Goal: Information Seeking & Learning: Find contact information

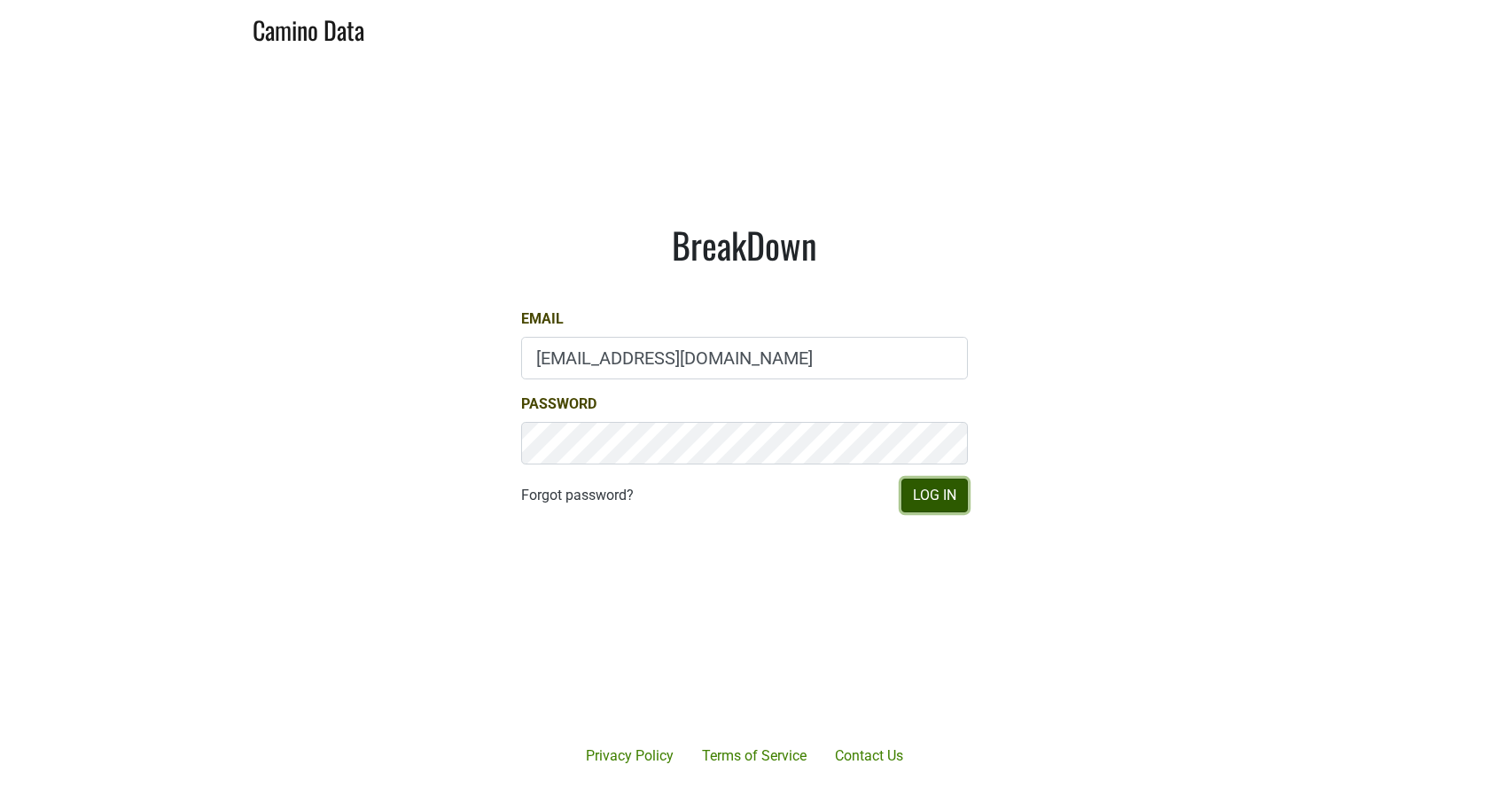
click at [917, 488] on button "Log In" at bounding box center [935, 496] width 66 height 34
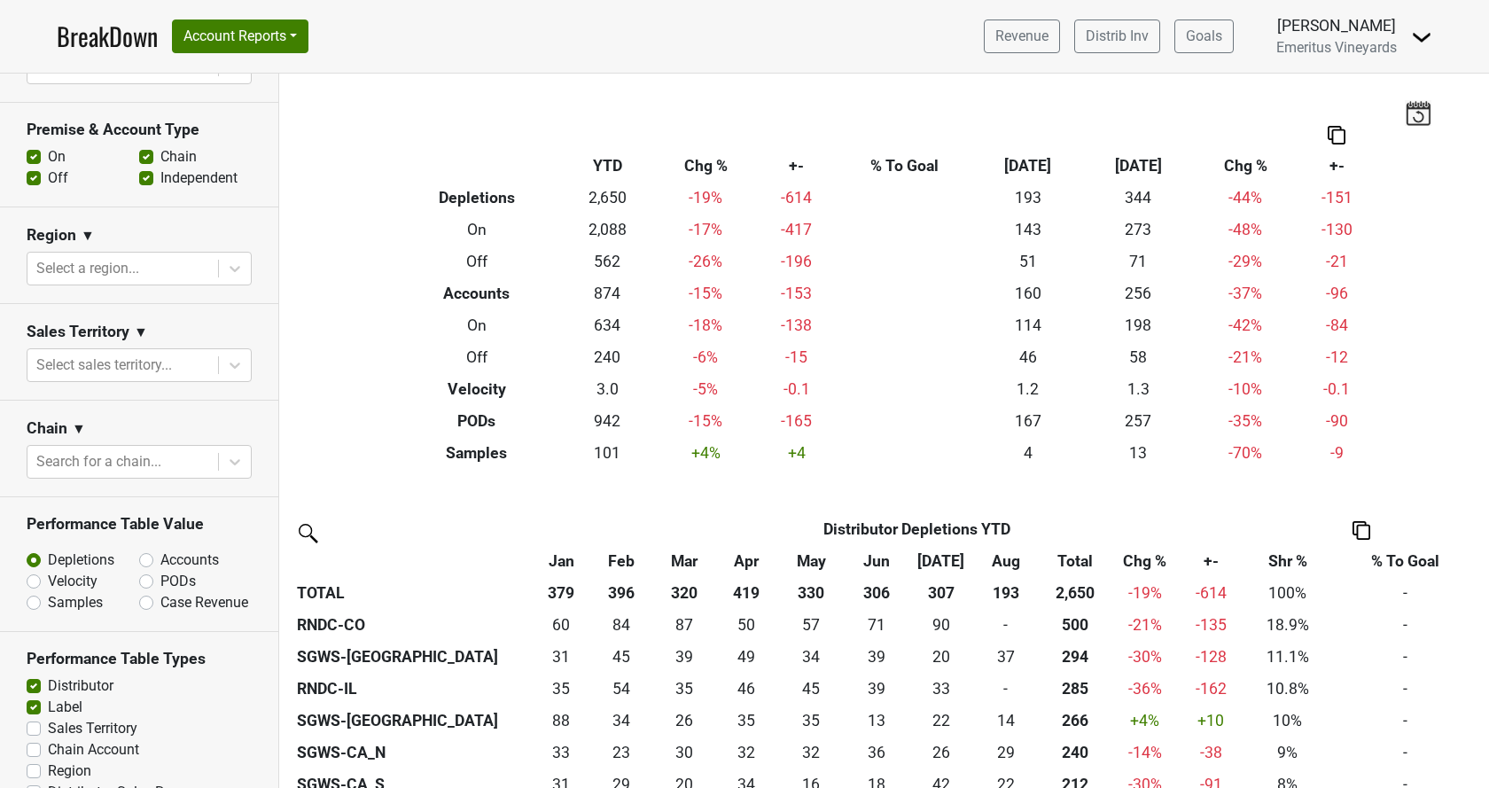
scroll to position [386, 0]
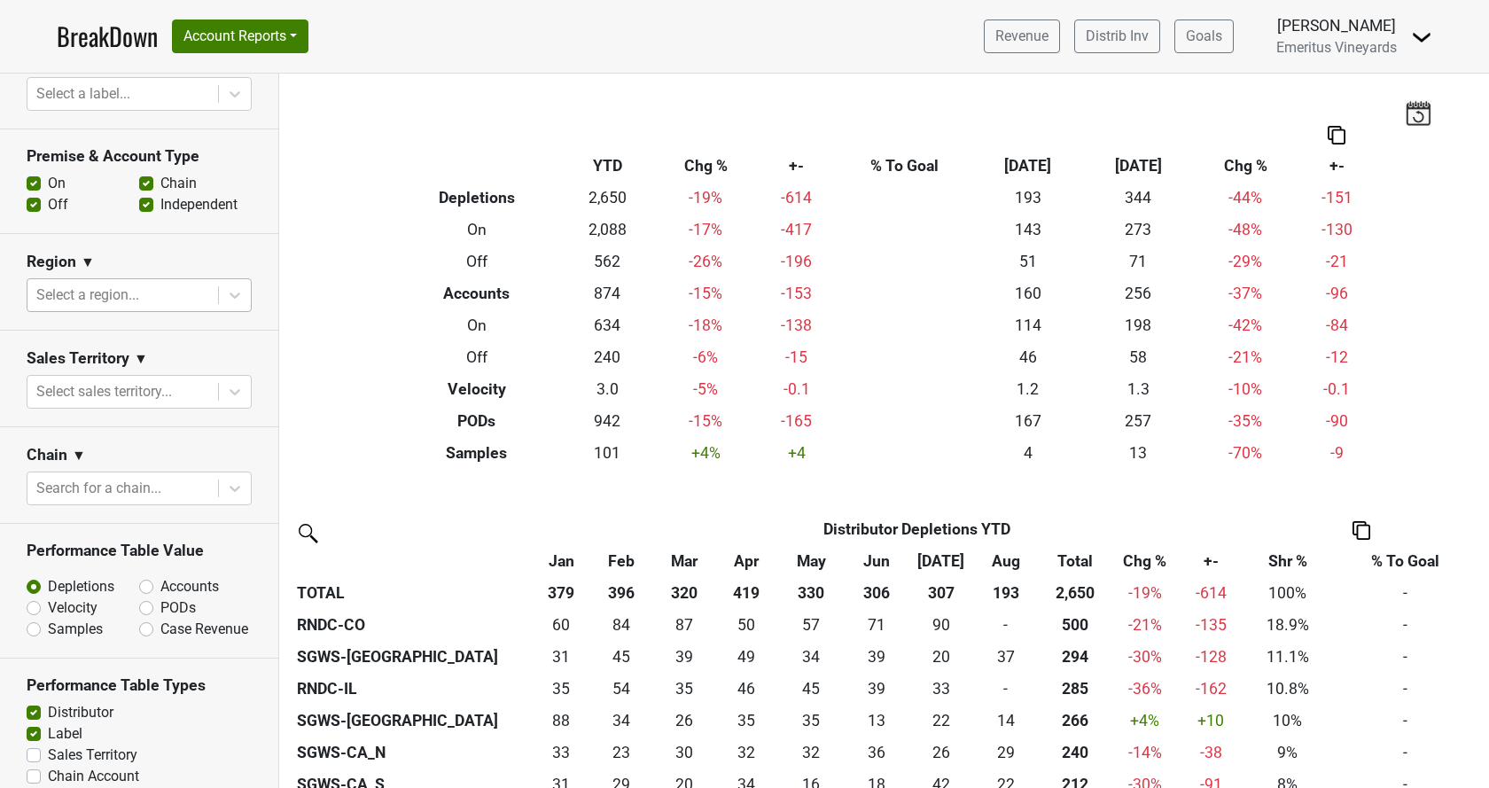
click at [76, 292] on div at bounding box center [122, 295] width 173 height 25
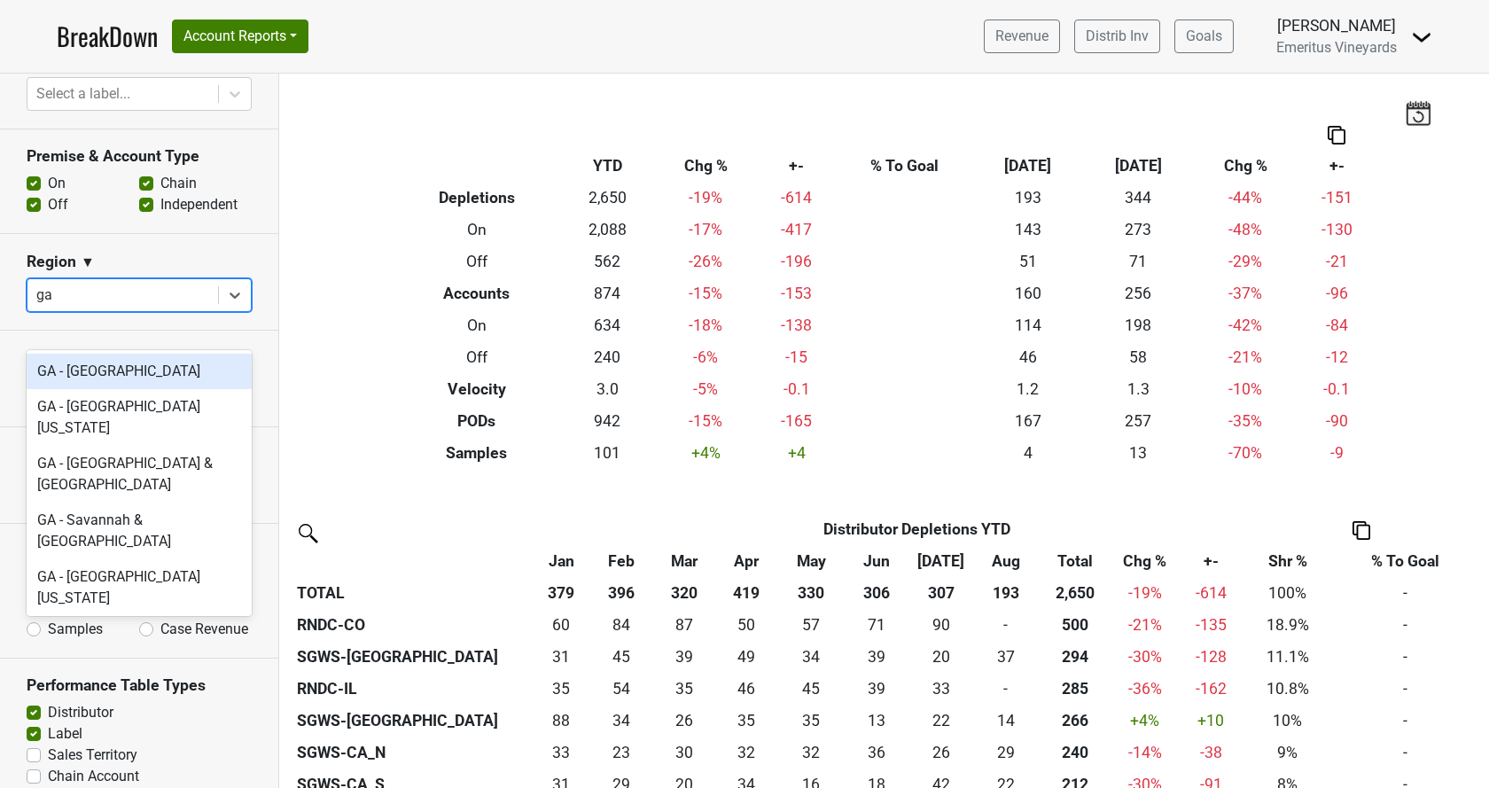
scroll to position [82, 0]
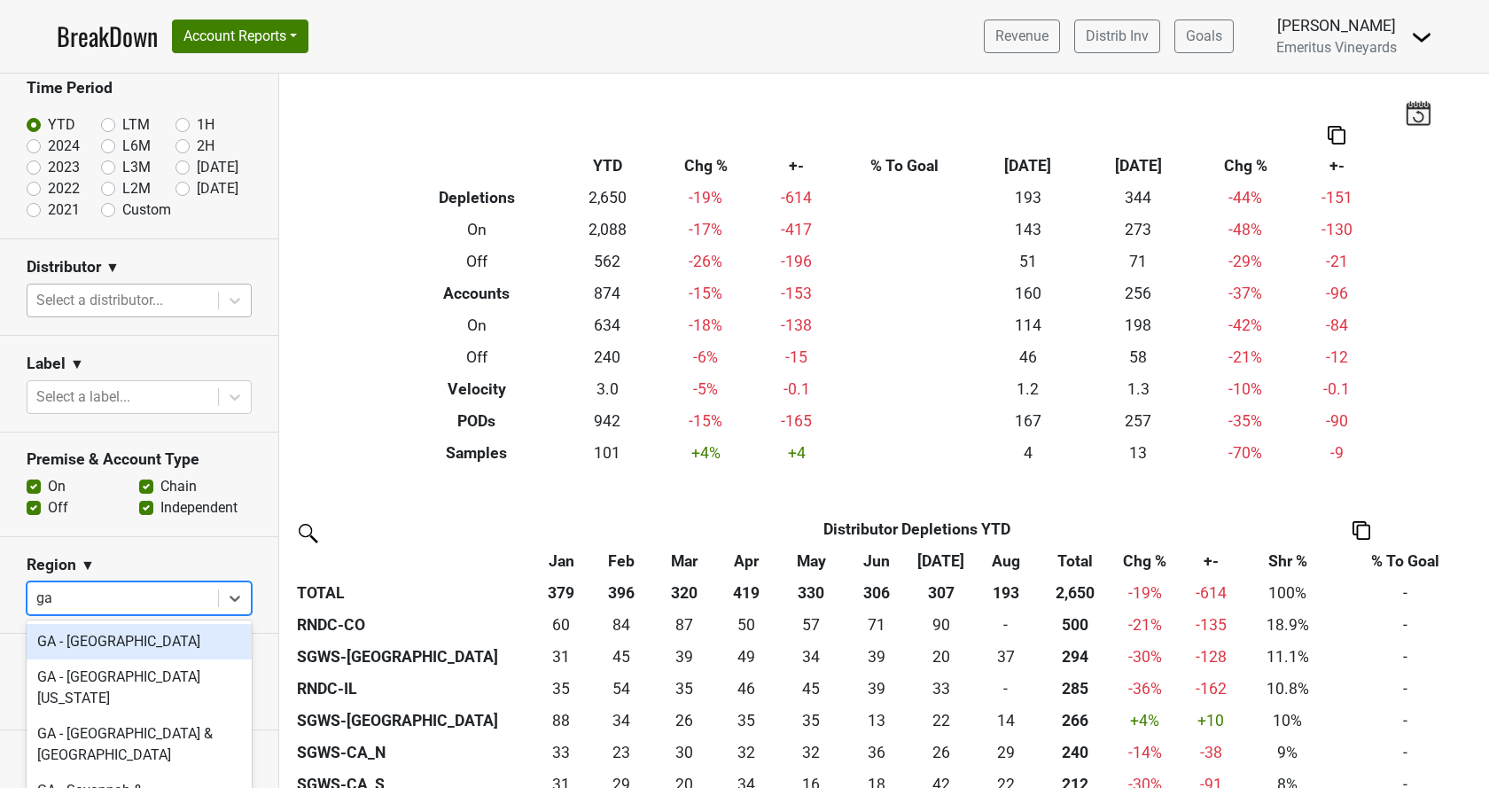
type input "ga"
click at [133, 293] on div at bounding box center [122, 300] width 173 height 25
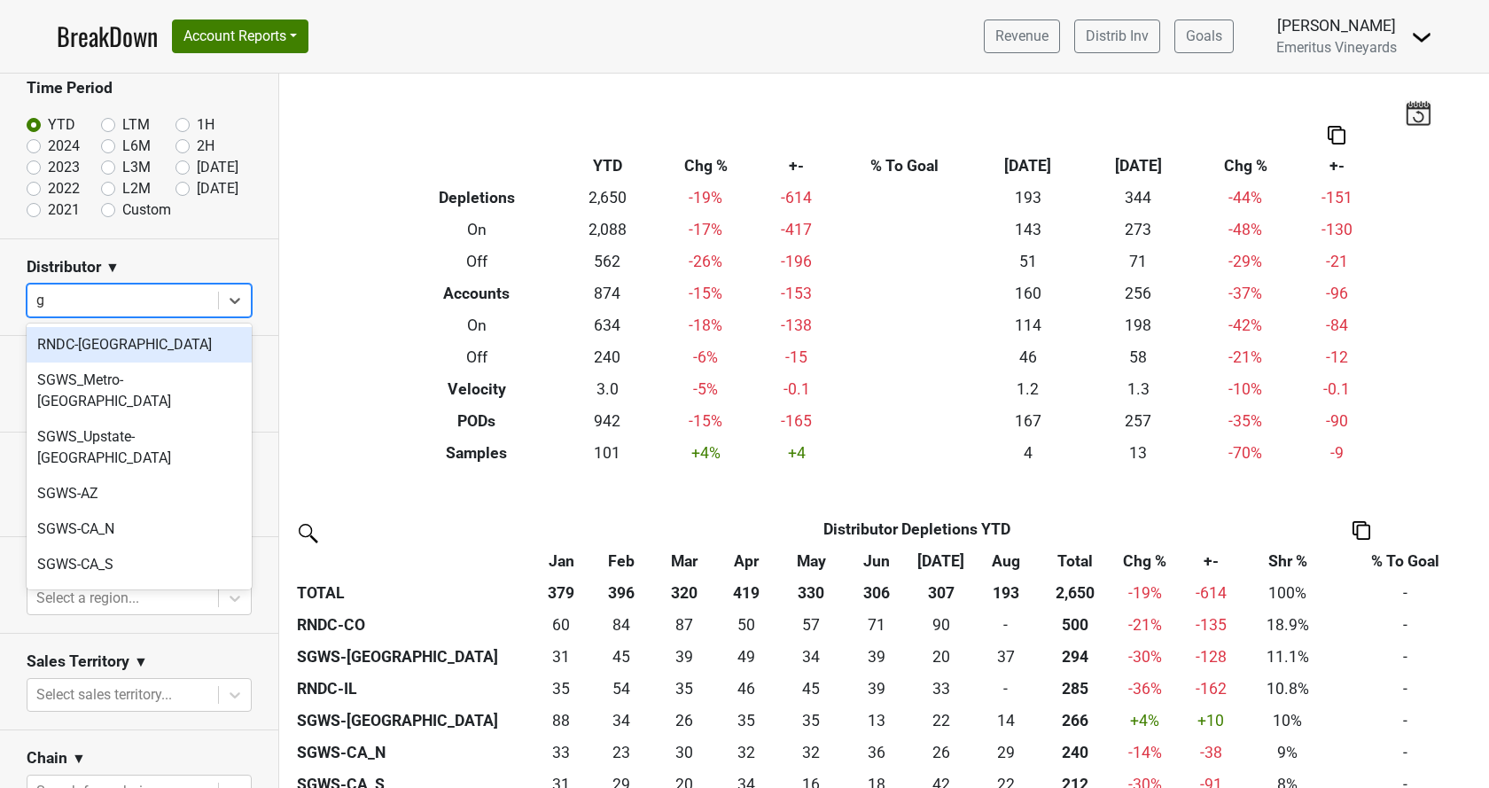
type input "ga"
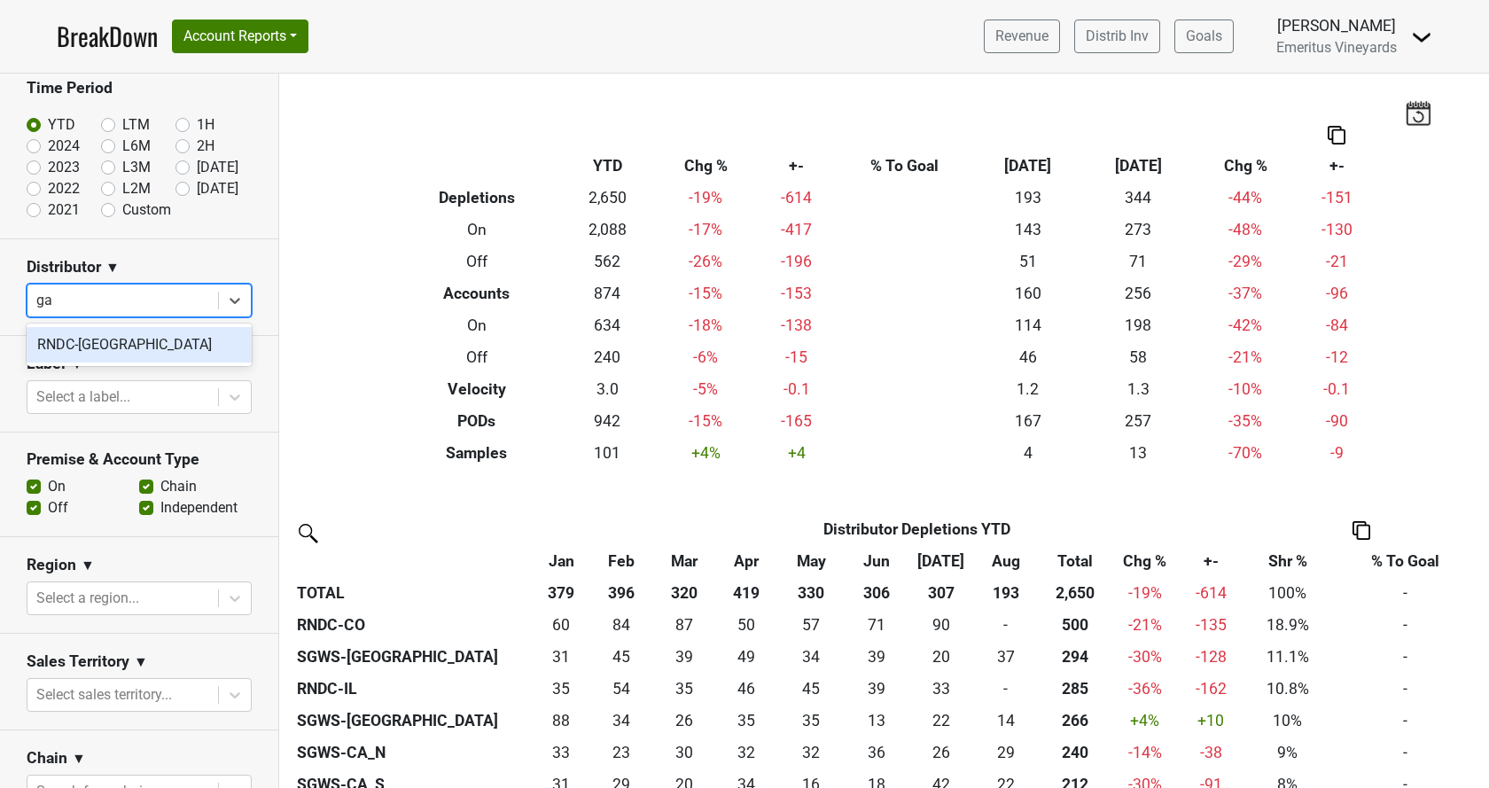
click at [124, 338] on div "RNDC-GA" at bounding box center [139, 344] width 225 height 35
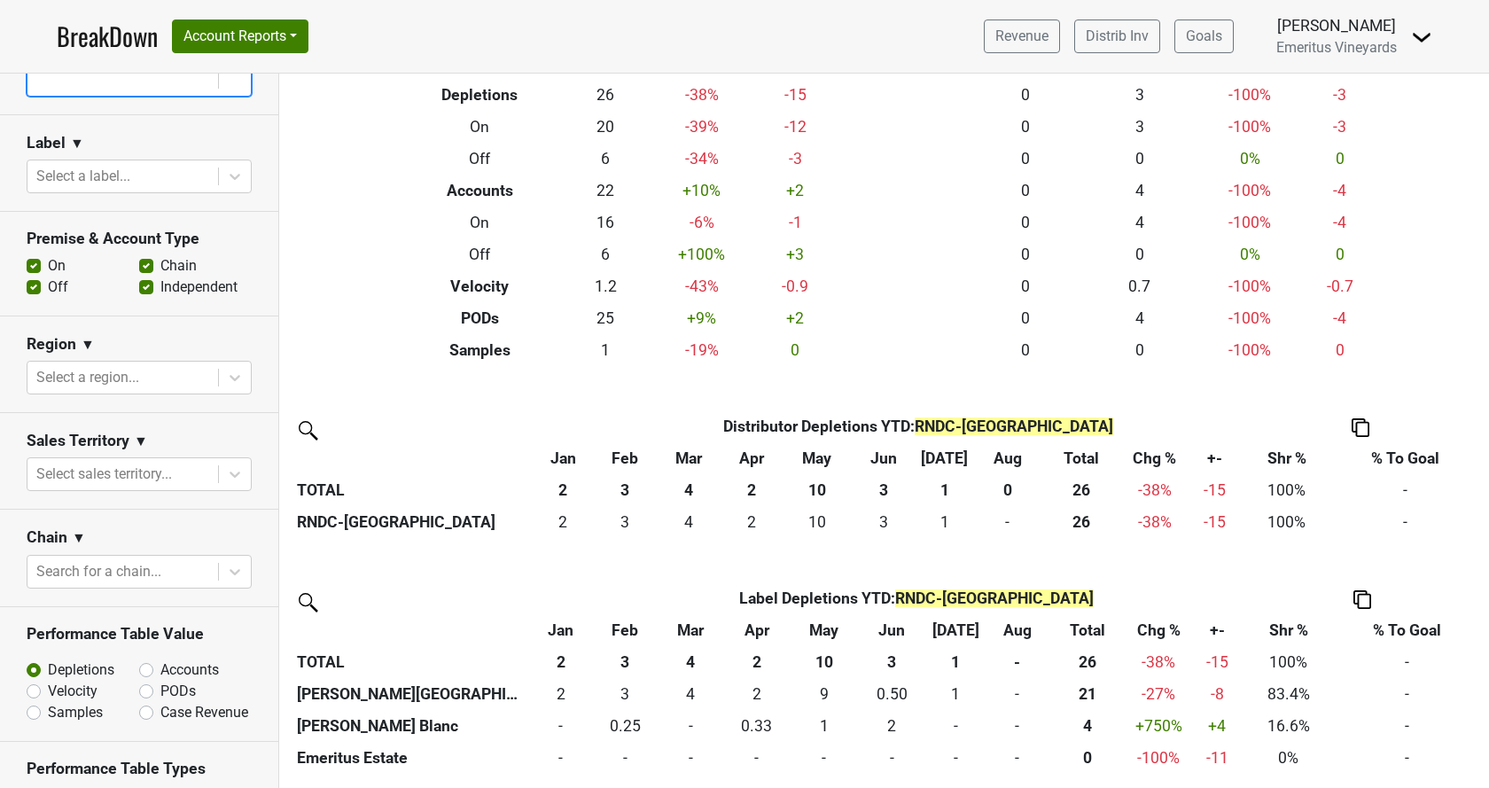
scroll to position [487, 0]
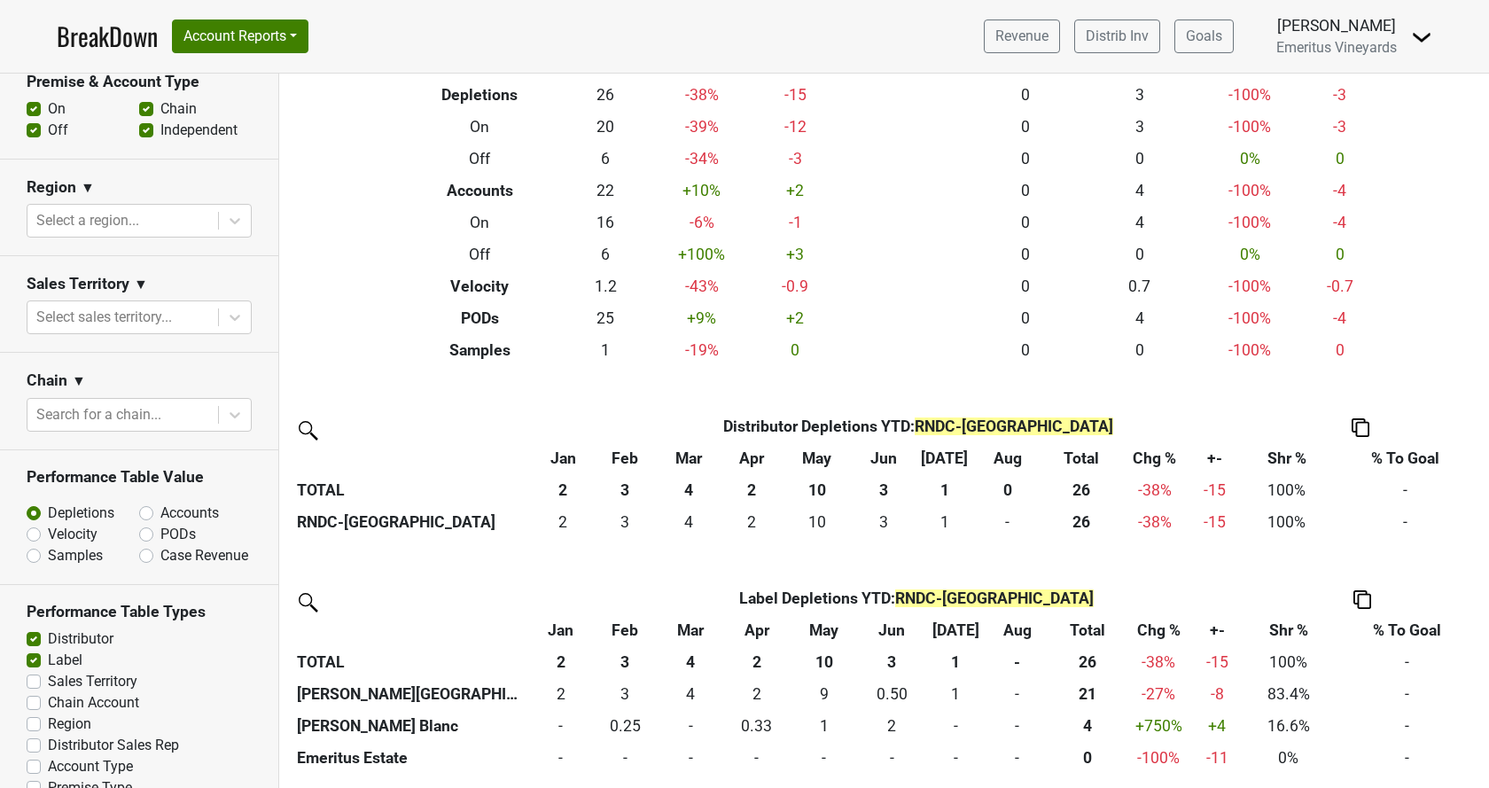
click at [160, 503] on label "Accounts" at bounding box center [189, 513] width 59 height 21
click at [148, 503] on input "Accounts" at bounding box center [192, 512] width 107 height 18
radio input "true"
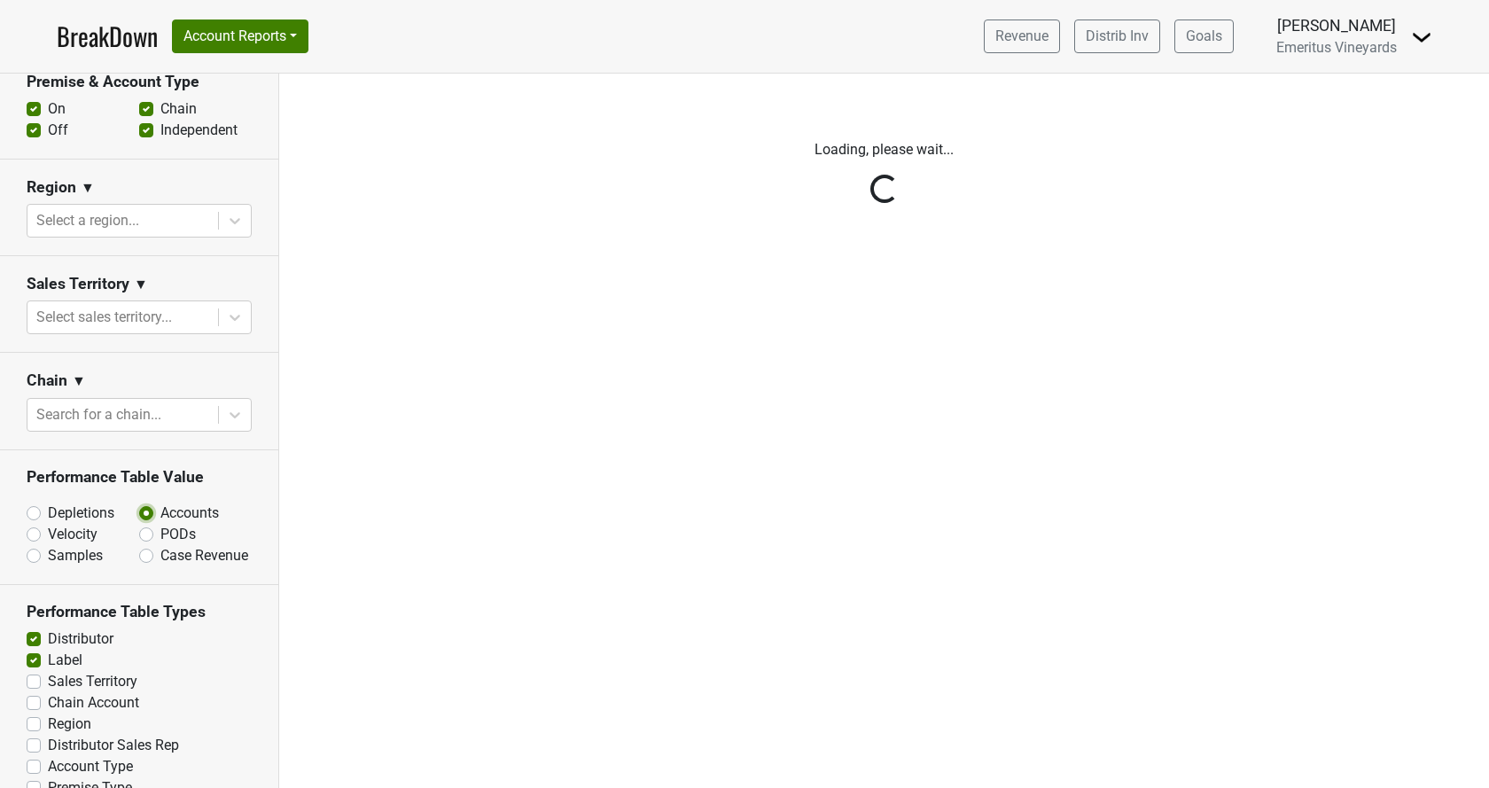
scroll to position [0, 0]
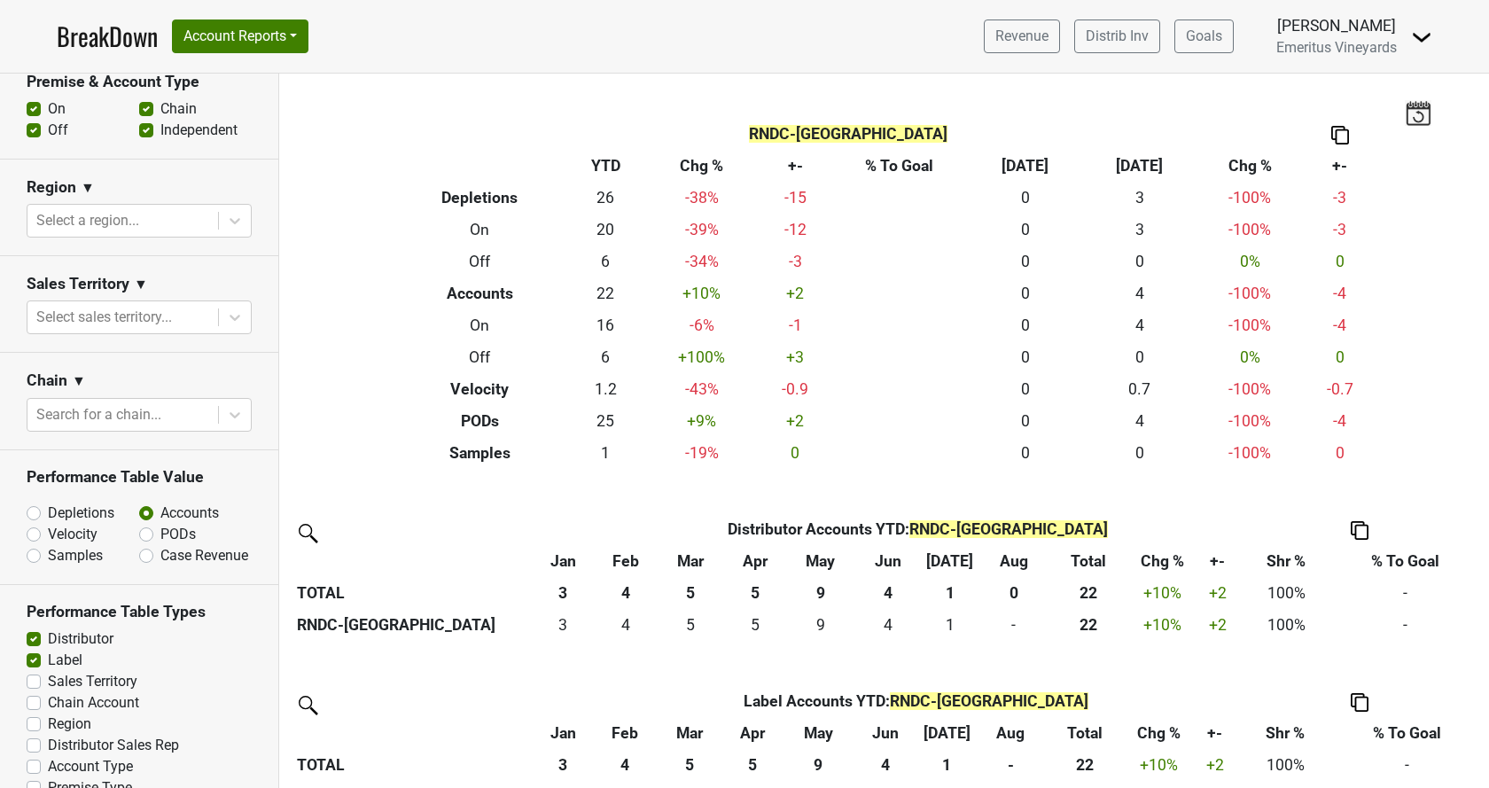
click at [894, 592] on th "4" at bounding box center [888, 593] width 64 height 32
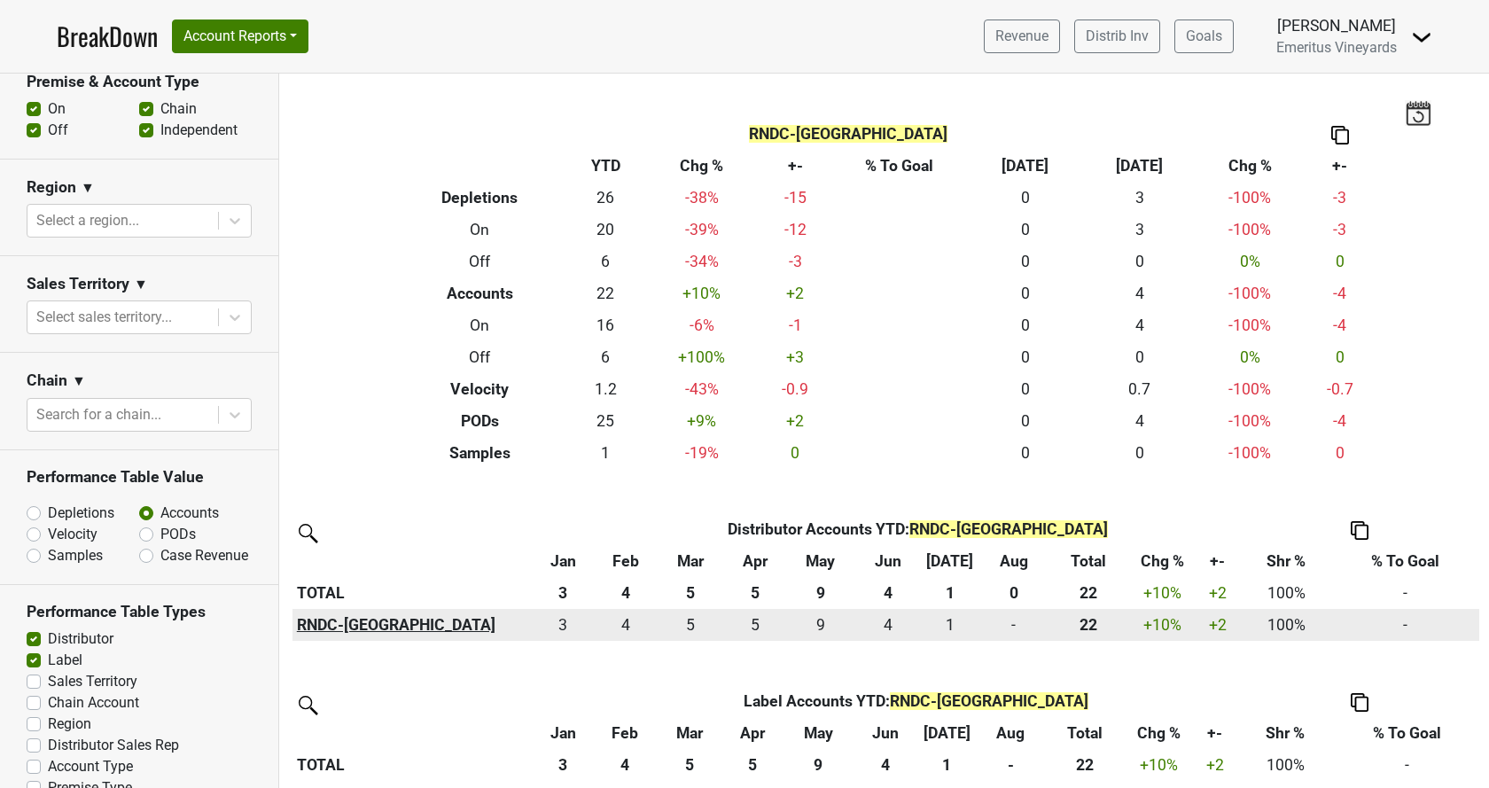
click at [314, 623] on th "RNDC-GA" at bounding box center [412, 625] width 239 height 32
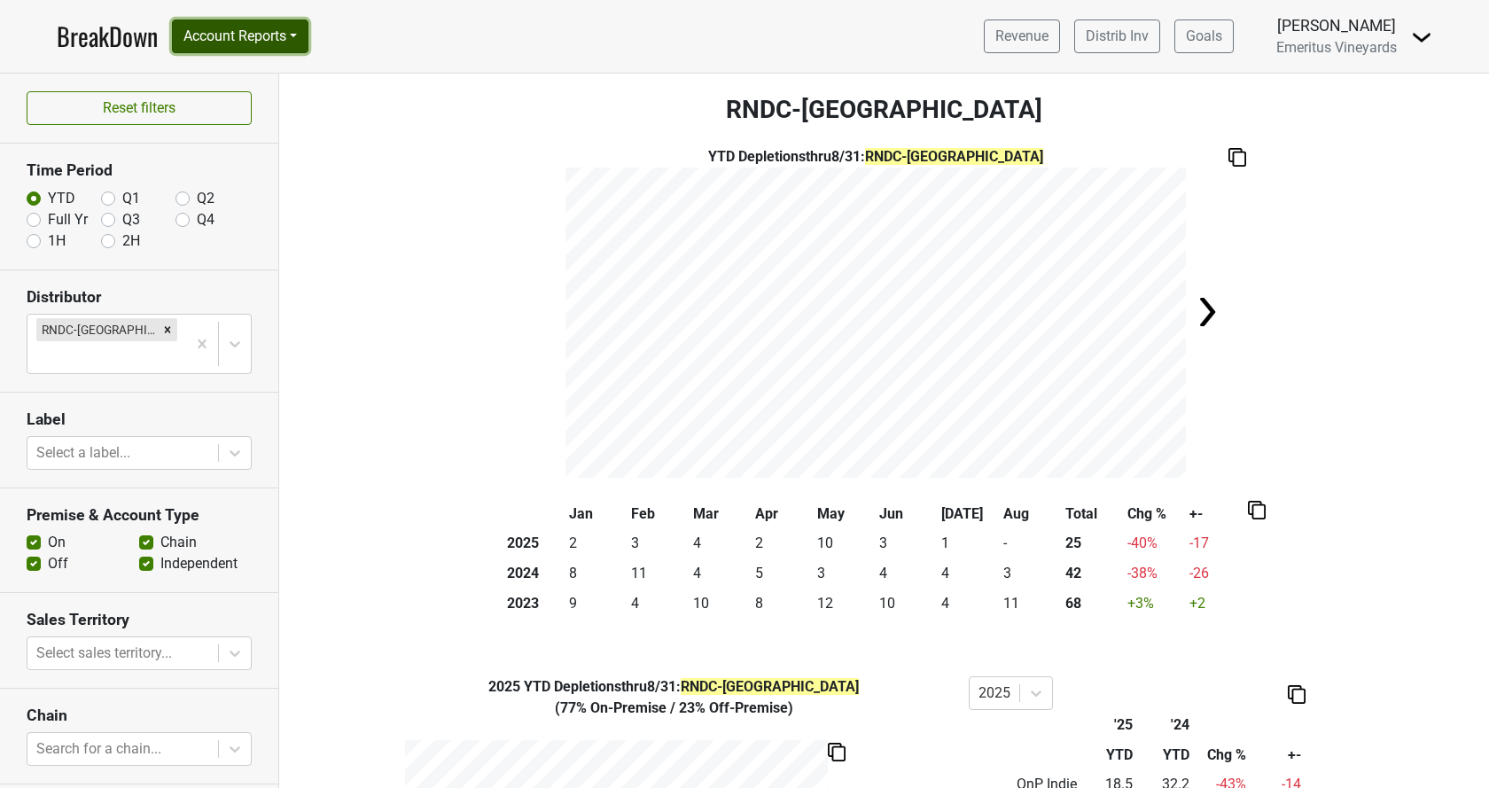
click at [248, 45] on button "Account Reports" at bounding box center [240, 37] width 137 height 34
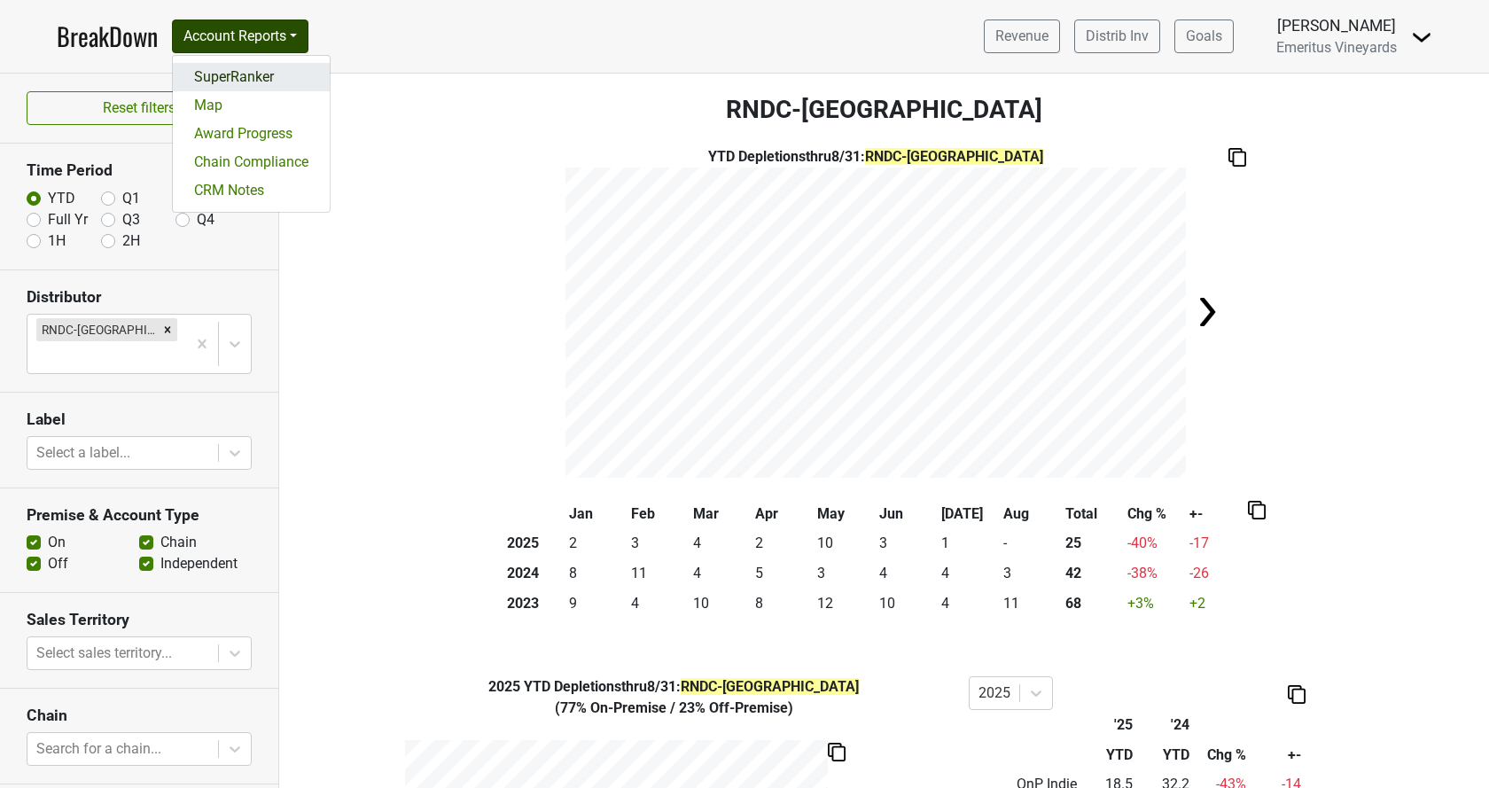
click at [259, 82] on link "SuperRanker" at bounding box center [251, 77] width 157 height 28
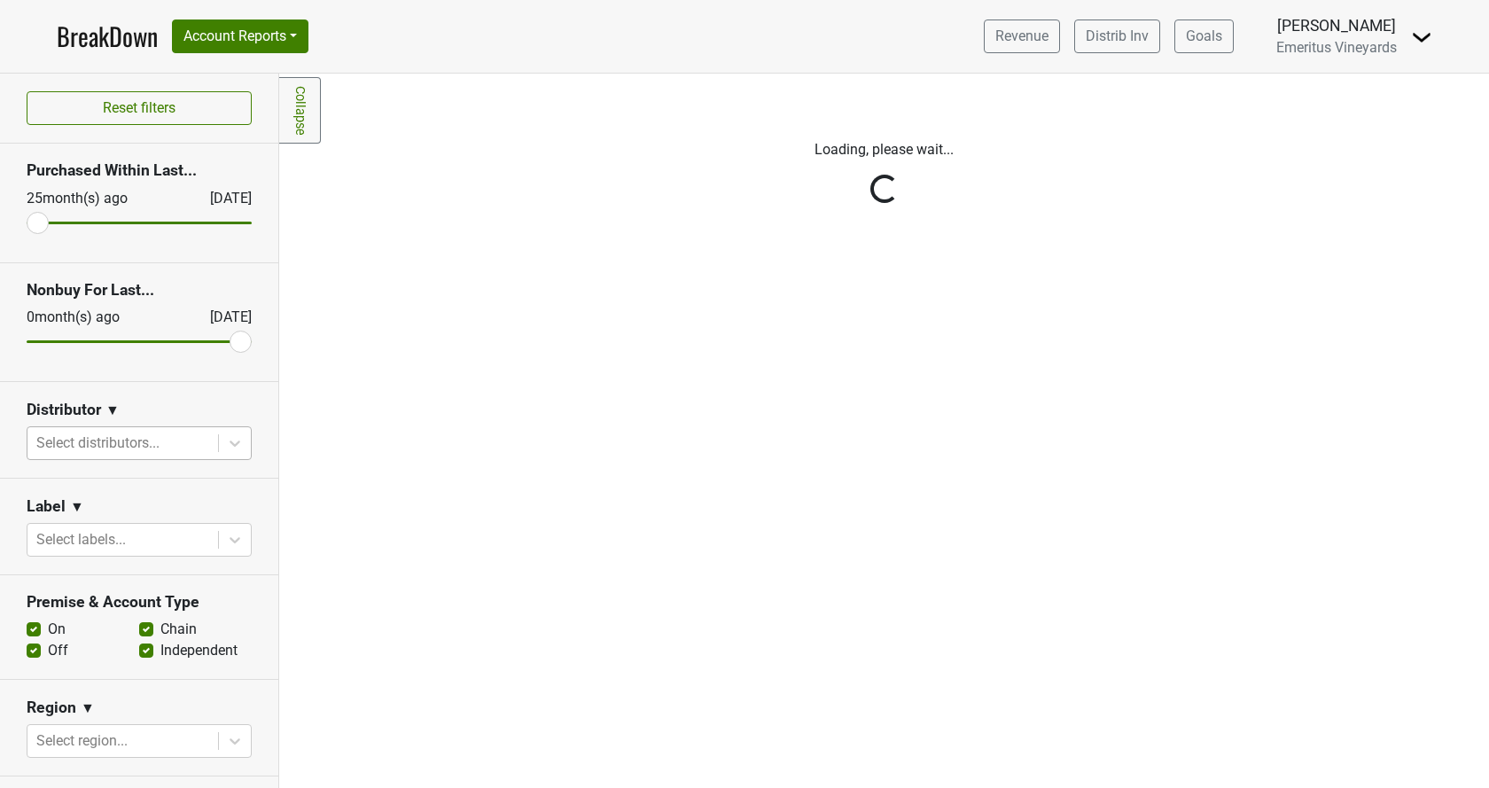
click at [160, 432] on div "Reset filters Purchased Within Last... 25 month(s) ago Sep '25 Nonbuy For Last.…" at bounding box center [139, 431] width 279 height 715
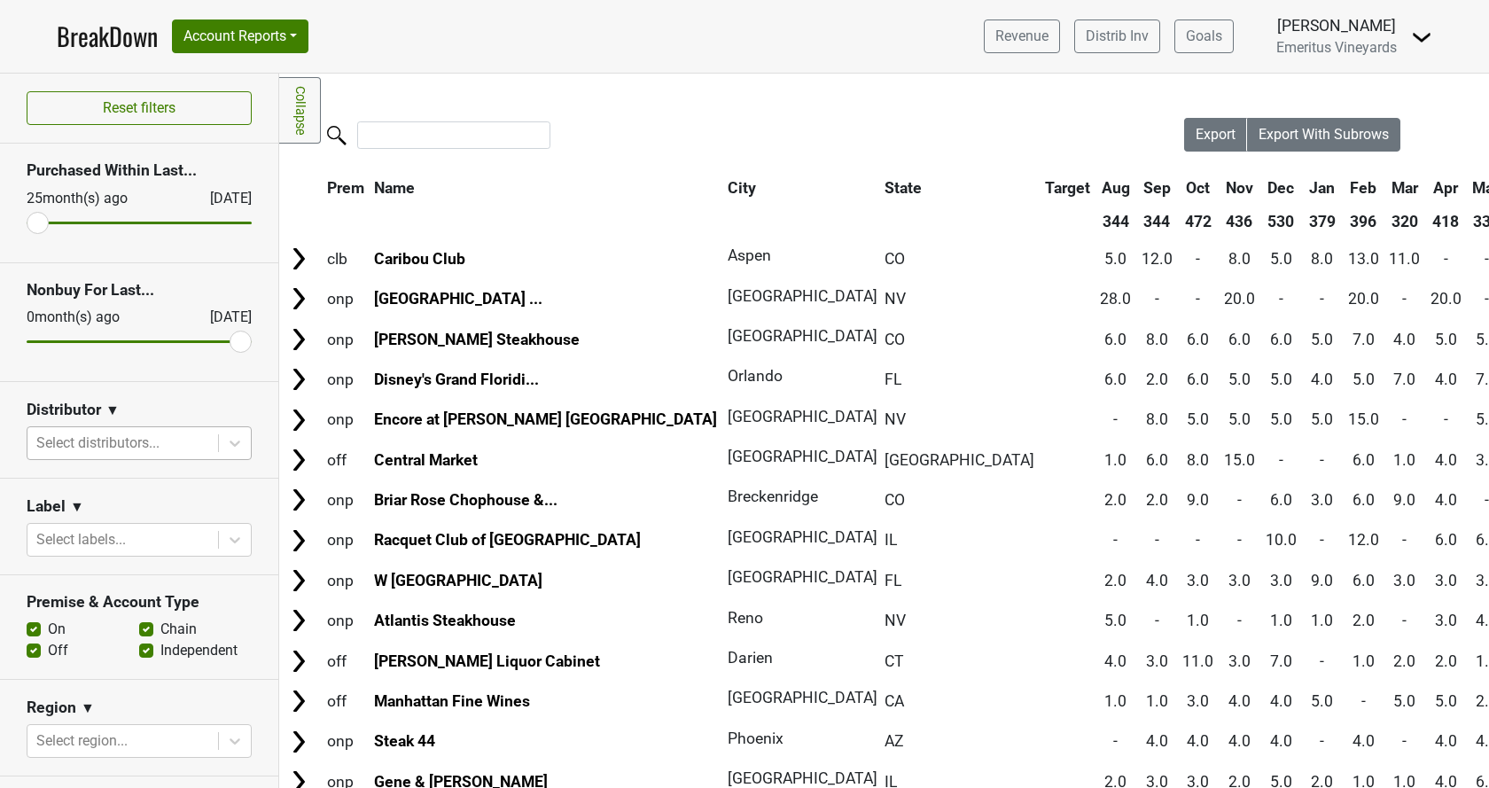
click at [149, 442] on div at bounding box center [122, 443] width 173 height 25
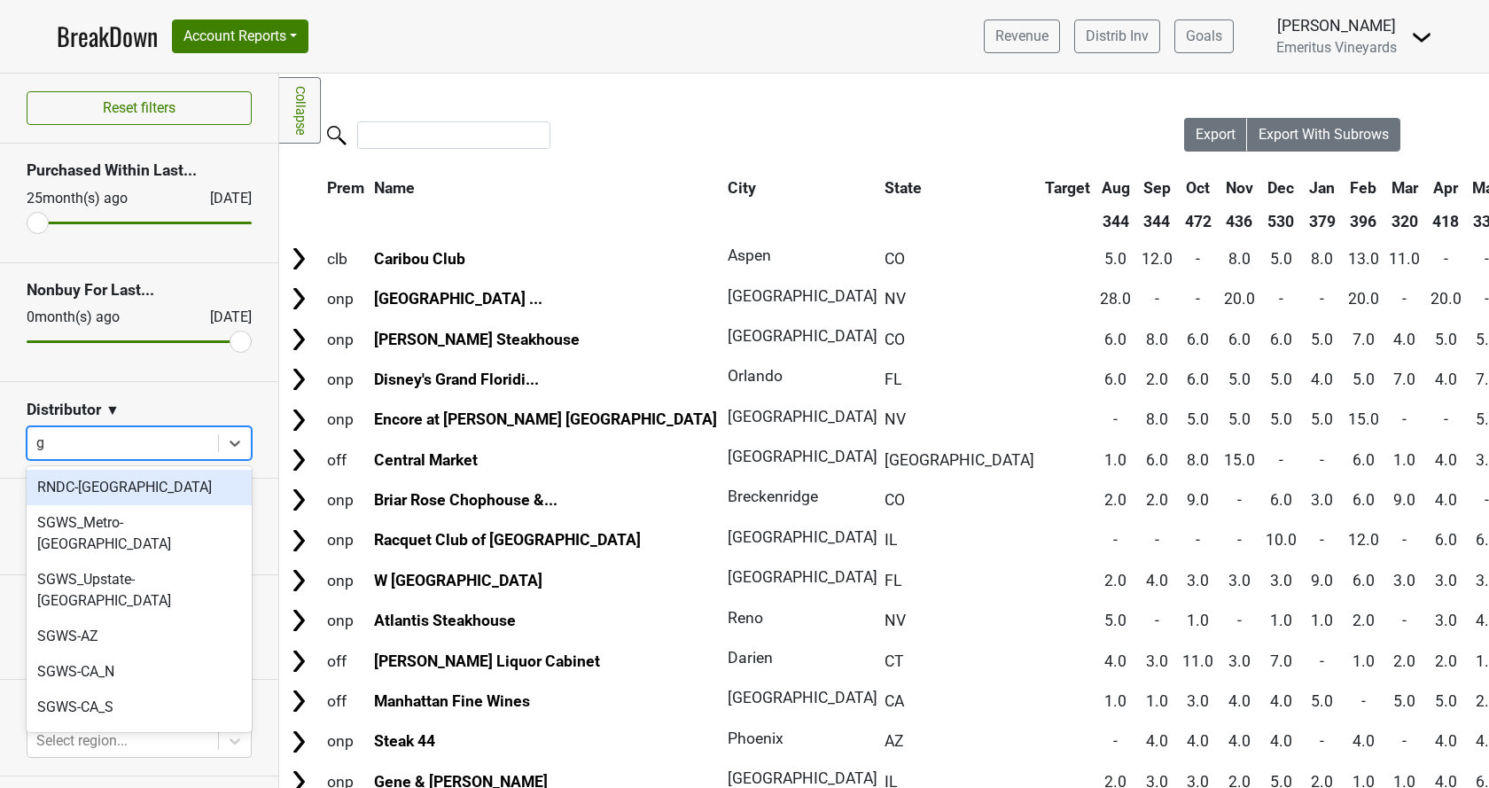
type input "ga"
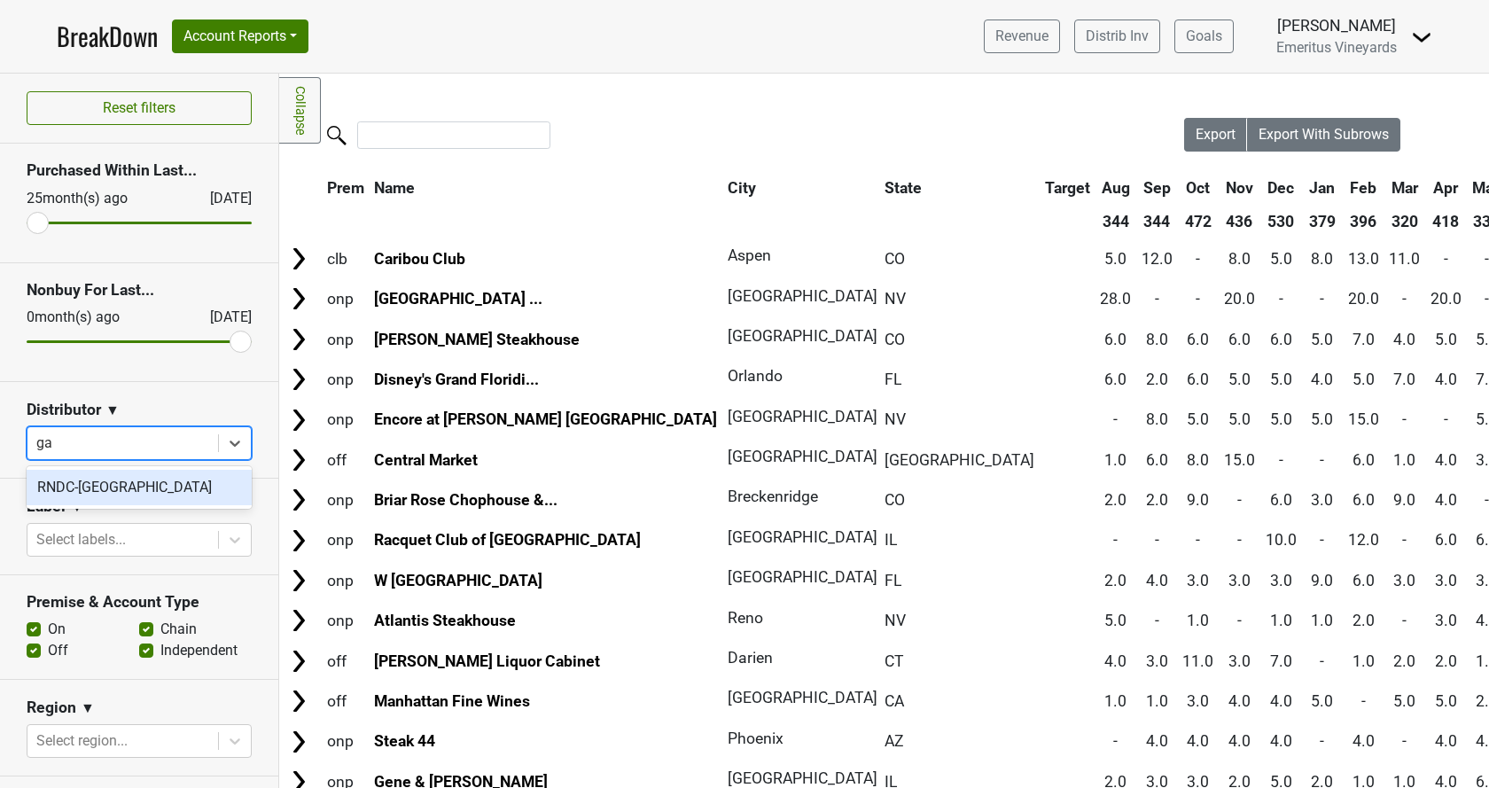
click at [123, 495] on div "RNDC-GA" at bounding box center [139, 487] width 225 height 35
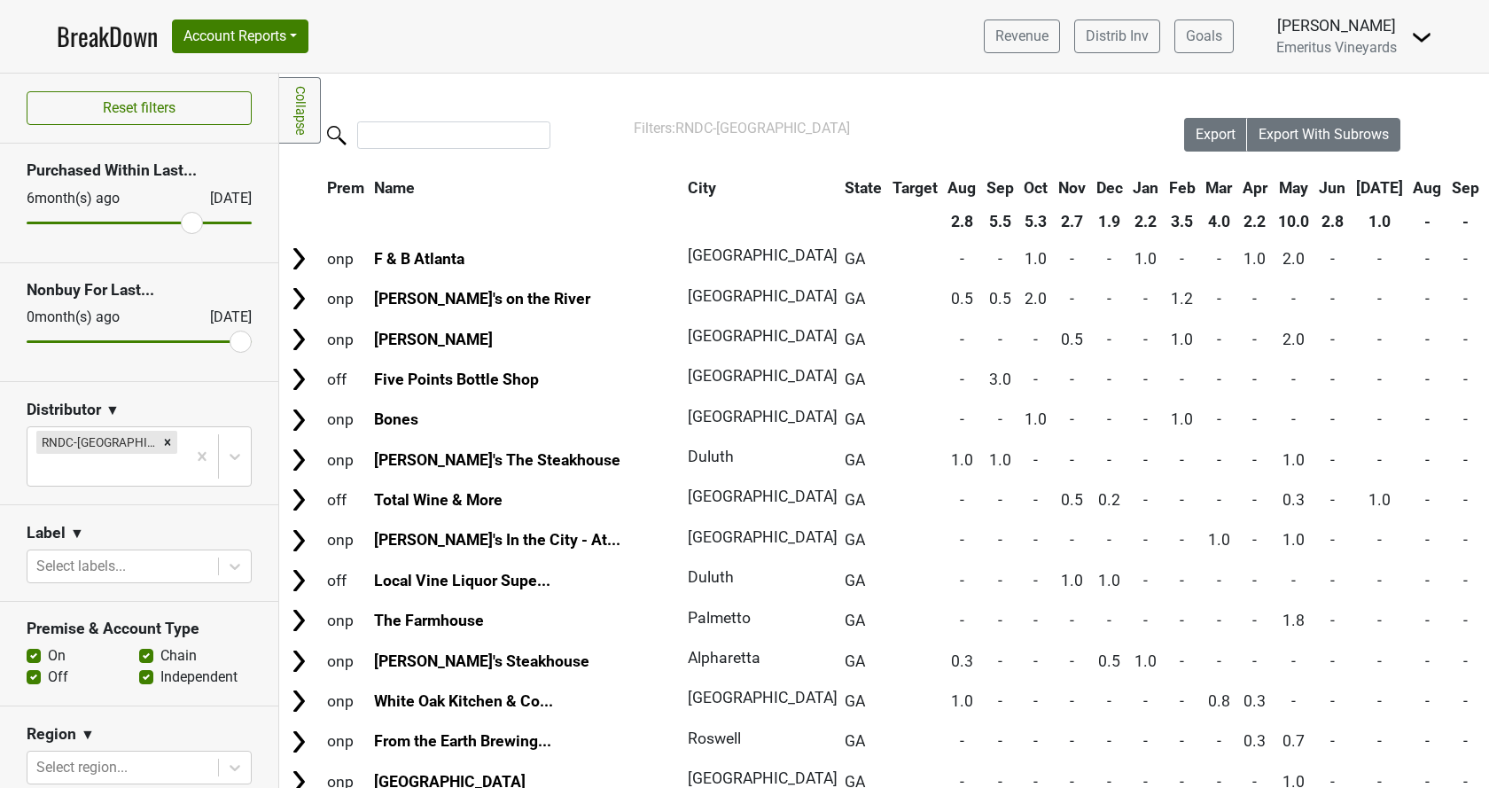
drag, startPoint x: 39, startPoint y: 221, endPoint x: 192, endPoint y: 209, distance: 152.9
type input "6"
click at [192, 222] on input "range" at bounding box center [139, 223] width 225 height 3
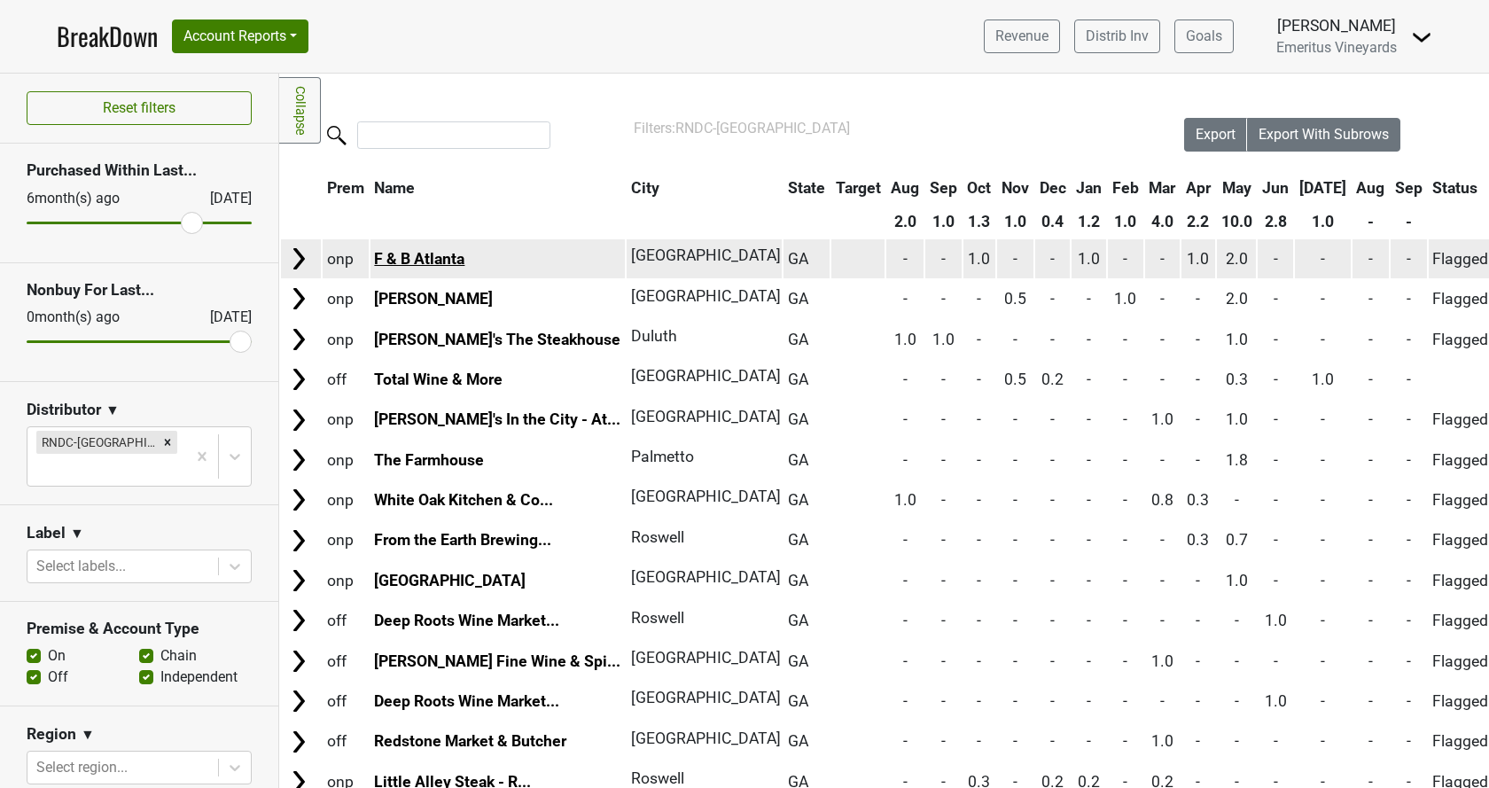
click at [406, 258] on link "F & B Atlanta" at bounding box center [419, 259] width 90 height 18
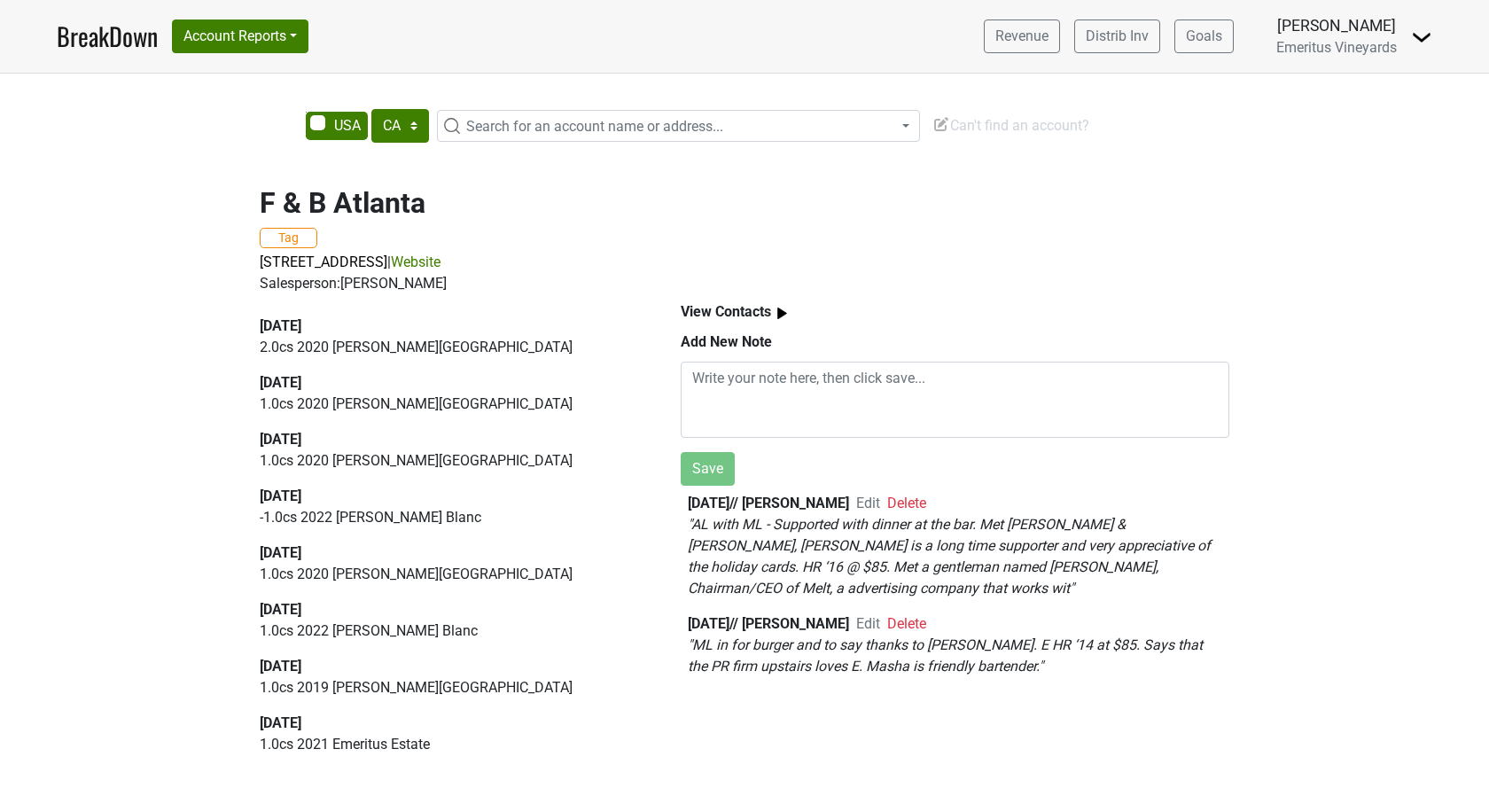
select select "CA"
click at [441, 256] on link "Website" at bounding box center [416, 262] width 50 height 17
click at [387, 265] on span "[STREET_ADDRESS]" at bounding box center [324, 262] width 128 height 17
